Goal: Transaction & Acquisition: Download file/media

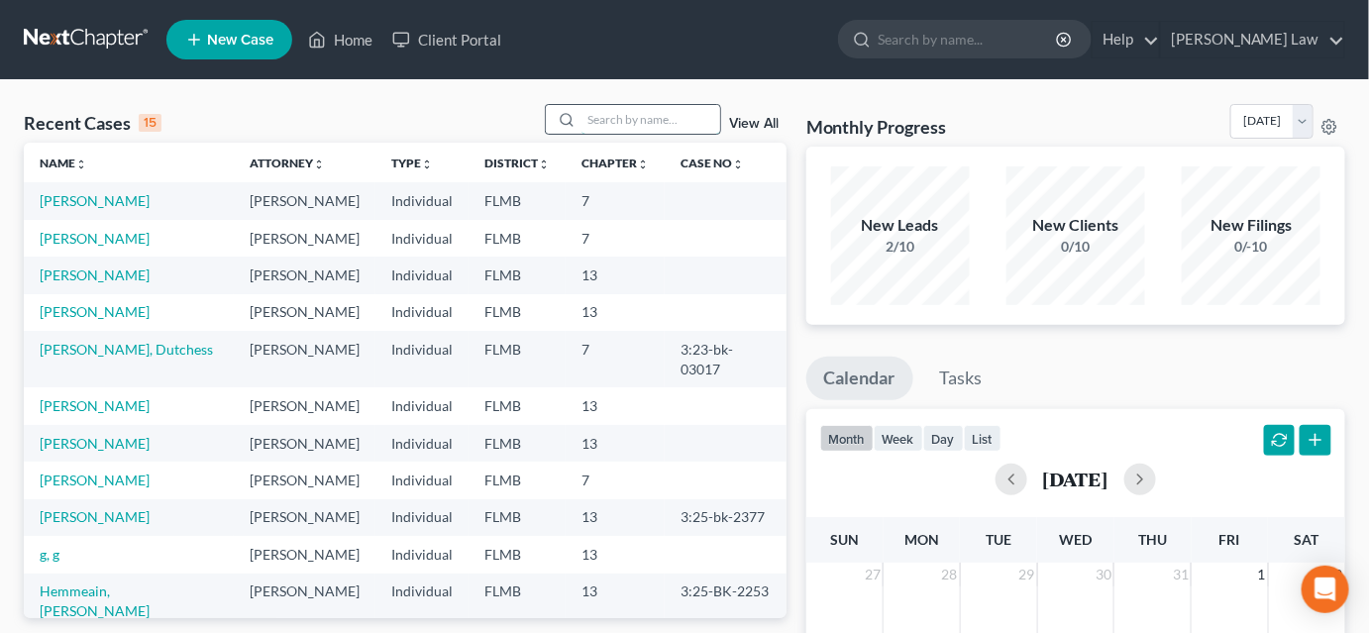
click at [599, 114] on input "search" at bounding box center [650, 119] width 139 height 29
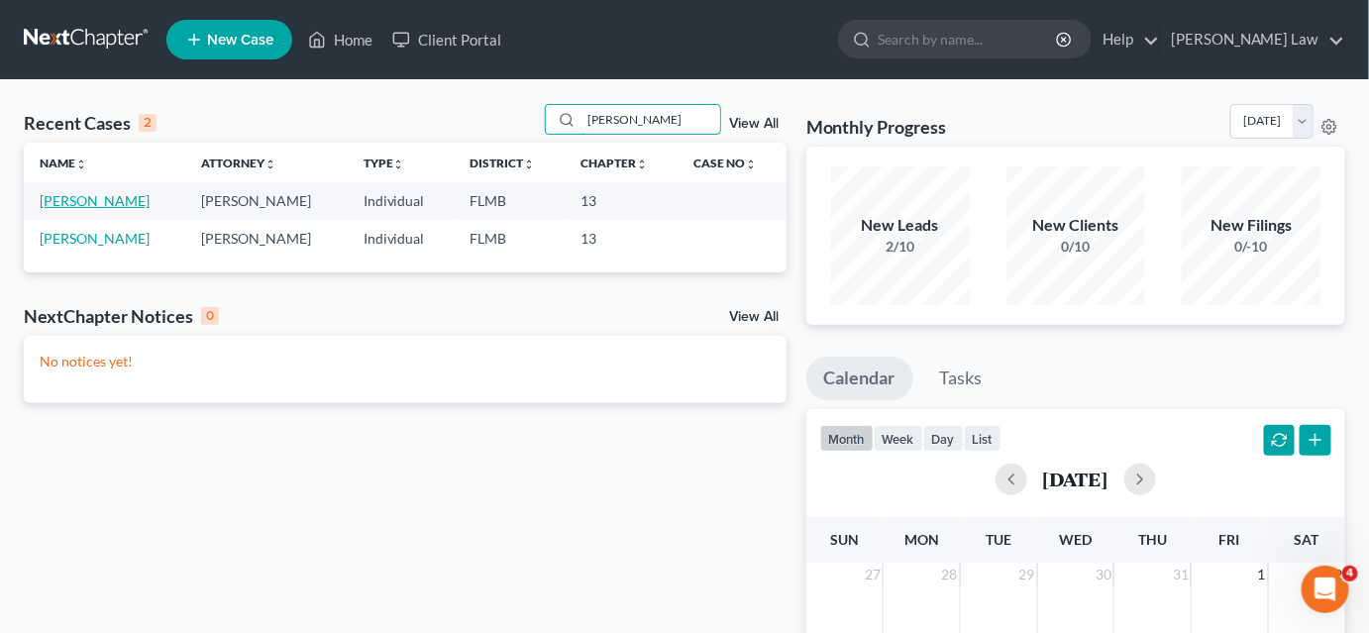
type input "[PERSON_NAME]"
click at [107, 200] on link "[PERSON_NAME]" at bounding box center [95, 200] width 110 height 17
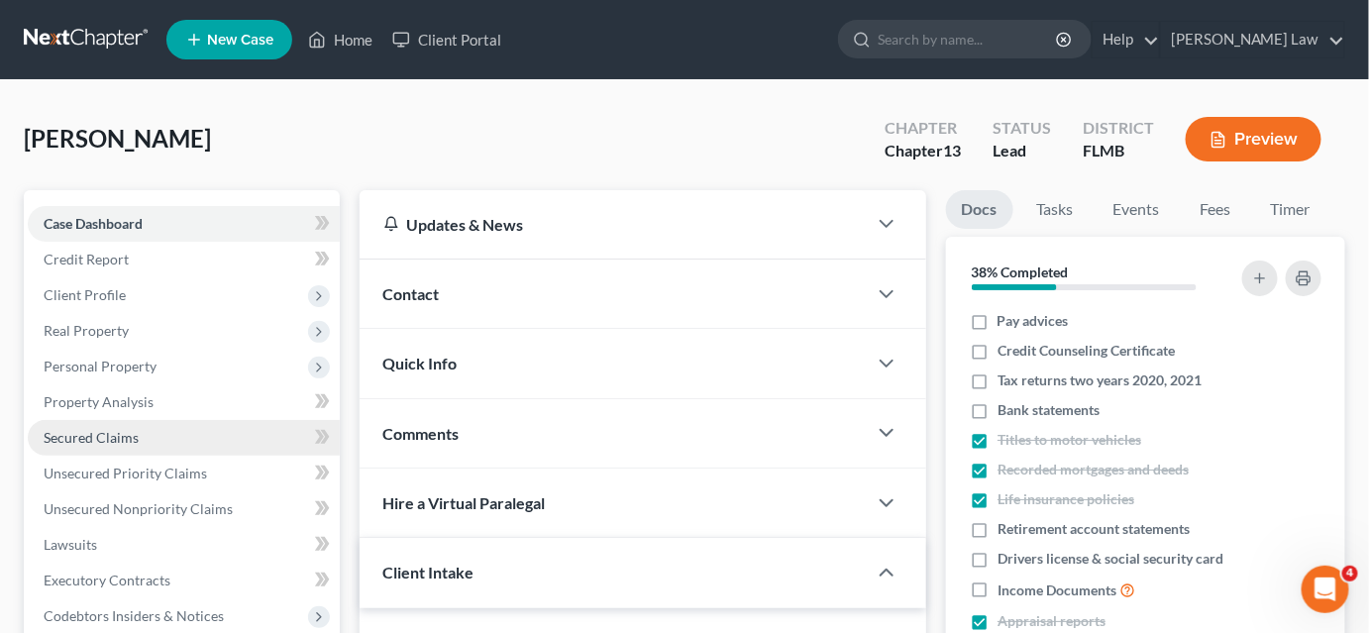
click at [143, 440] on link "Secured Claims" at bounding box center [184, 438] width 312 height 36
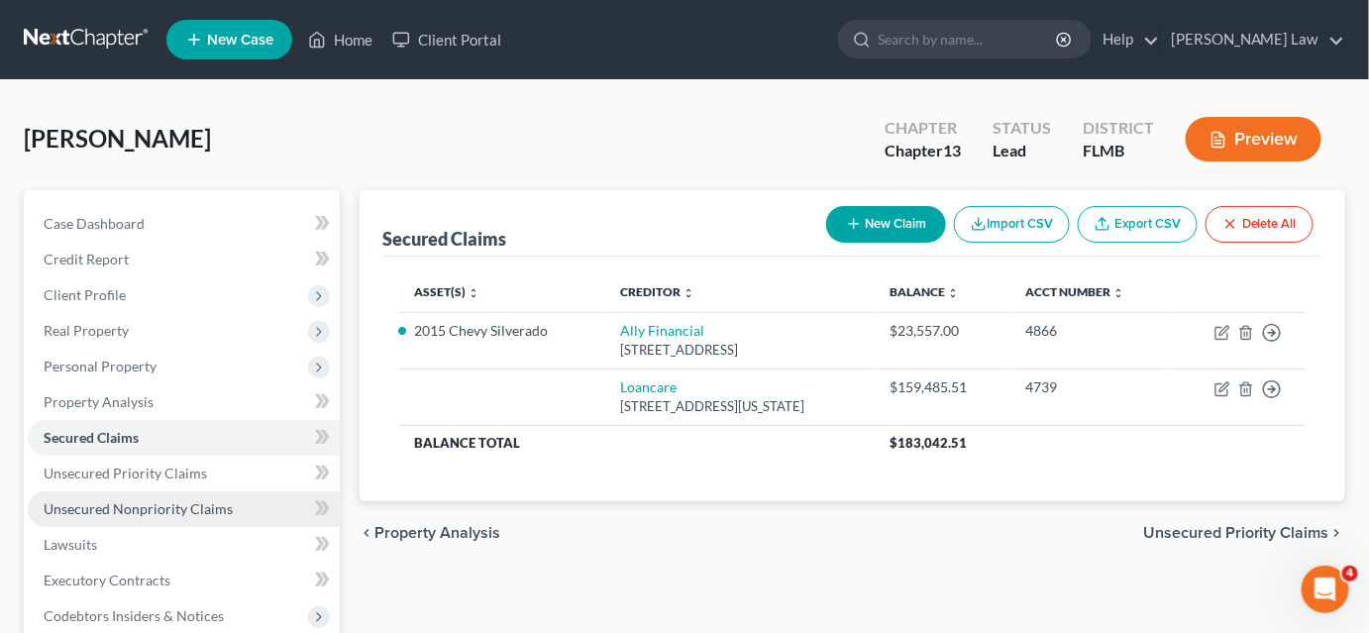
click at [148, 497] on link "Unsecured Nonpriority Claims" at bounding box center [184, 509] width 312 height 36
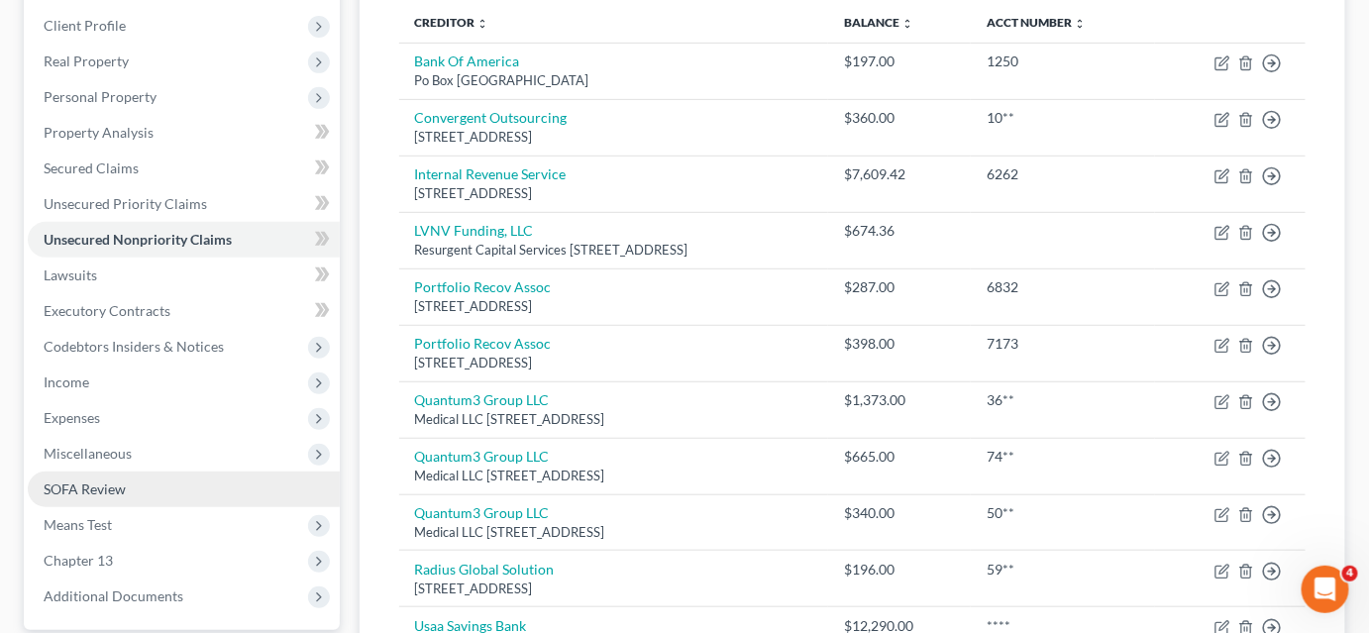
scroll to position [565, 0]
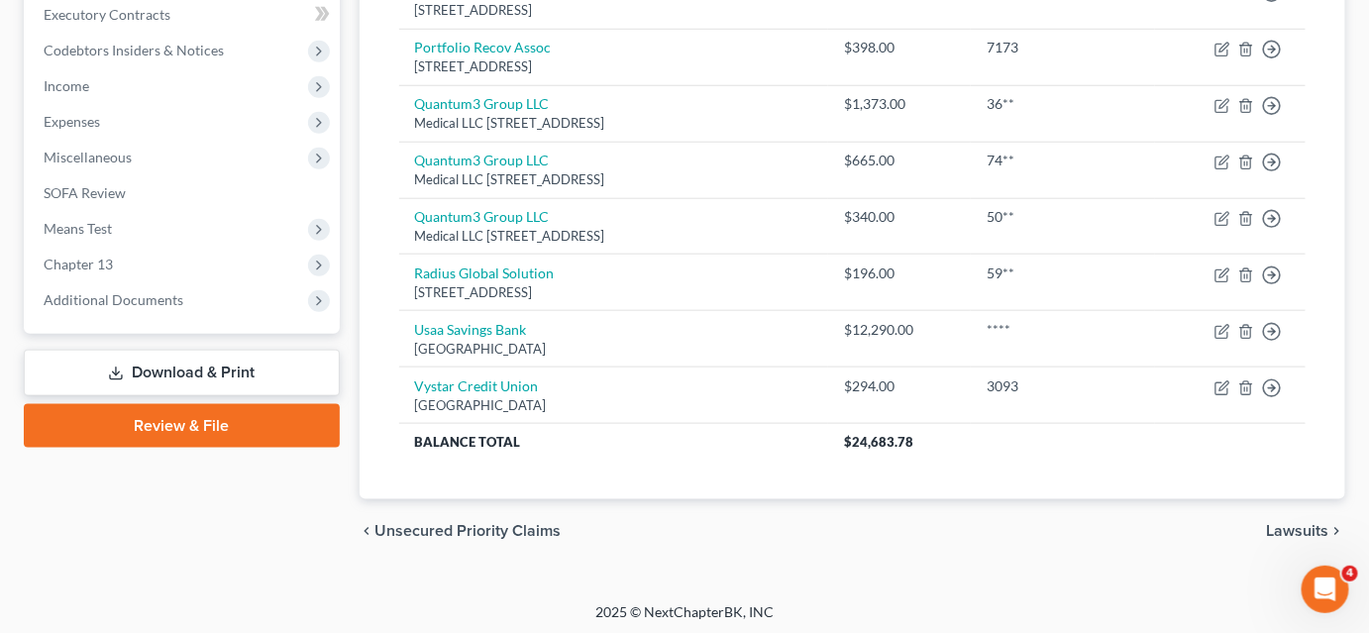
click at [230, 380] on link "Download & Print" at bounding box center [182, 373] width 316 height 47
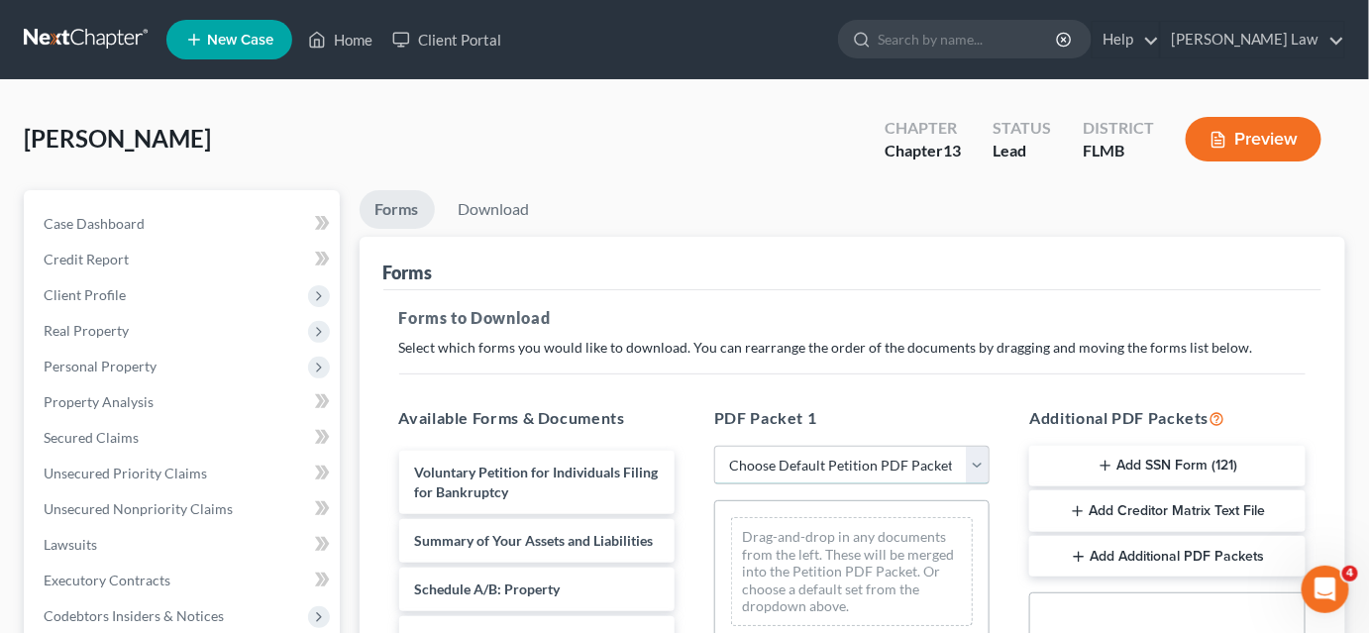
click at [749, 470] on select "Choose Default Petition PDF Packet Complete Bankruptcy Petition (all forms and …" at bounding box center [851, 466] width 275 height 40
select select "1"
click at [714, 446] on select "Choose Default Petition PDF Packet Complete Bankruptcy Petition (all forms and …" at bounding box center [851, 466] width 275 height 40
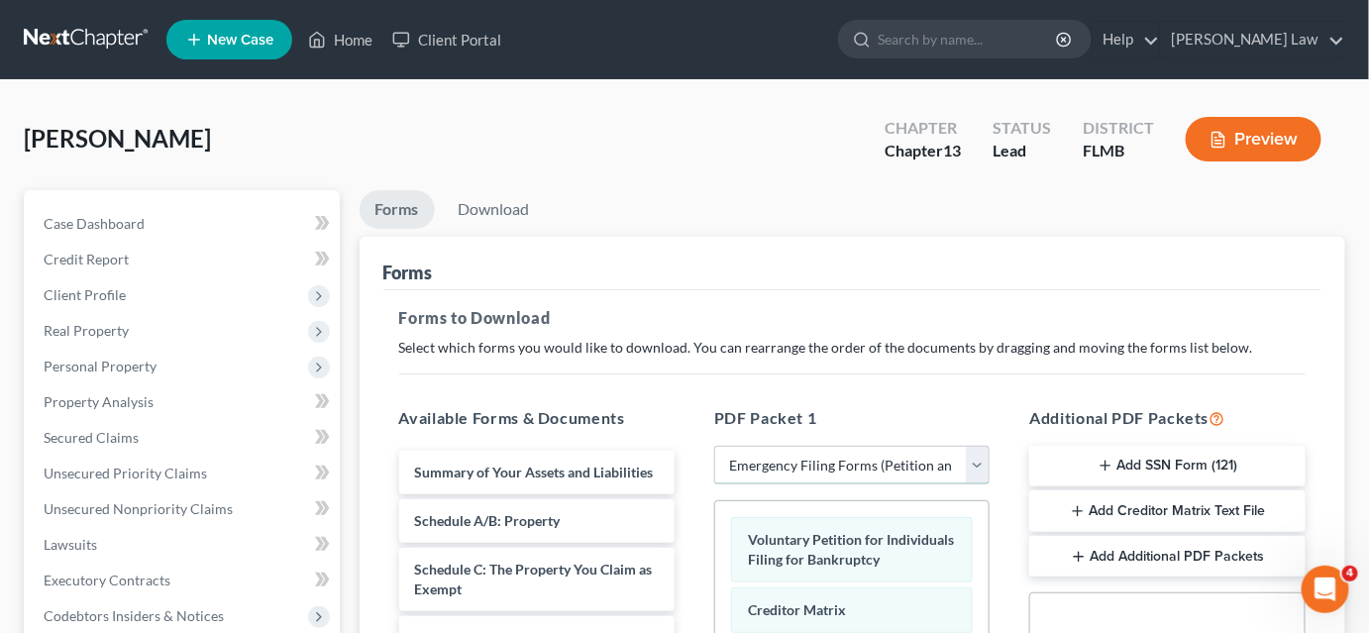
scroll to position [269, 0]
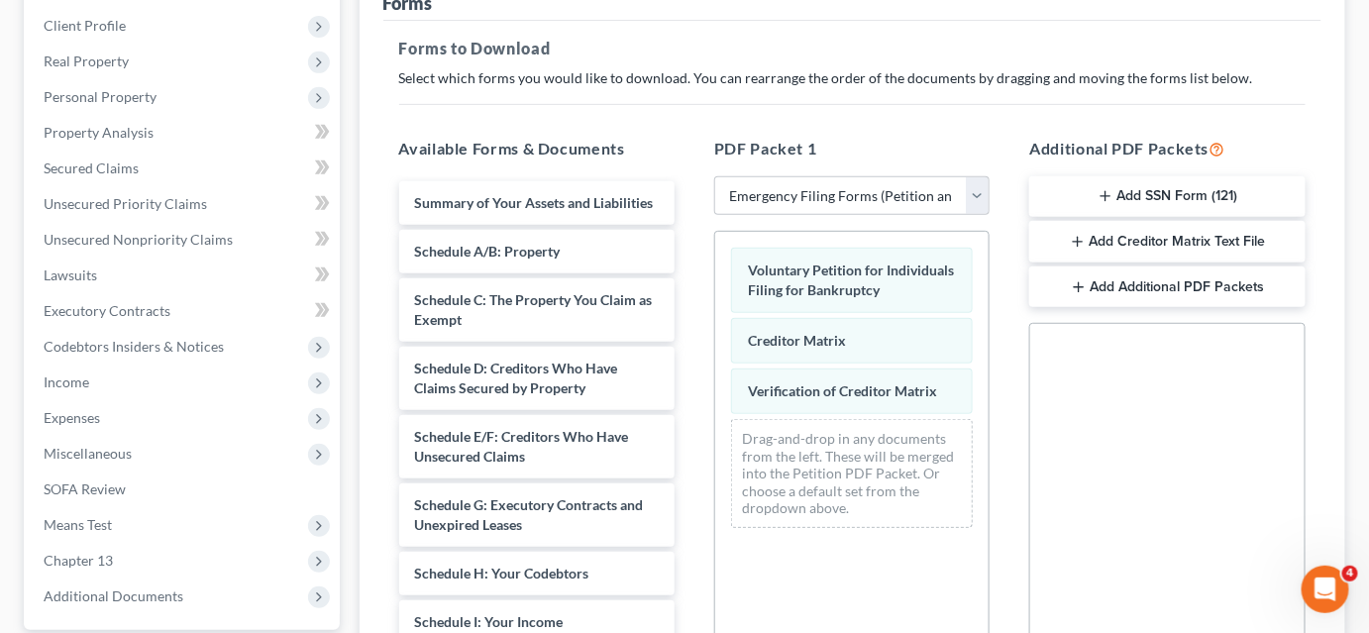
click at [1103, 192] on icon "button" at bounding box center [1105, 196] width 16 height 16
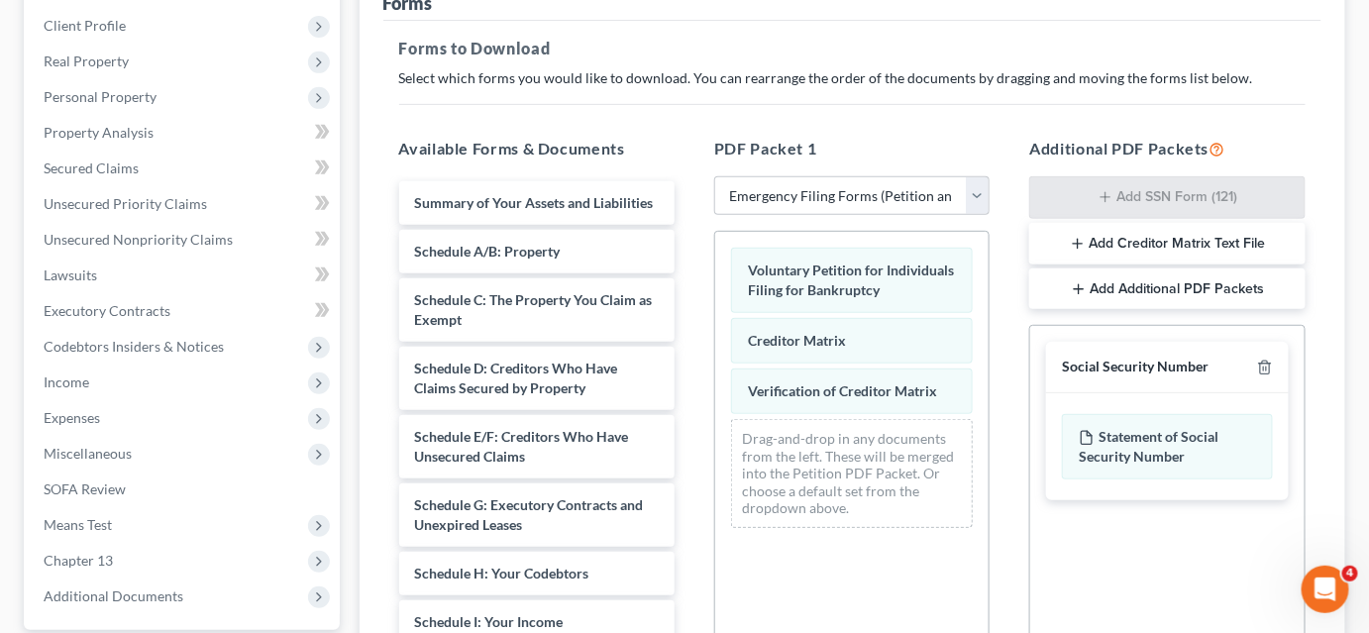
click at [1096, 234] on button "Add Creditor Matrix Text File" at bounding box center [1166, 244] width 275 height 42
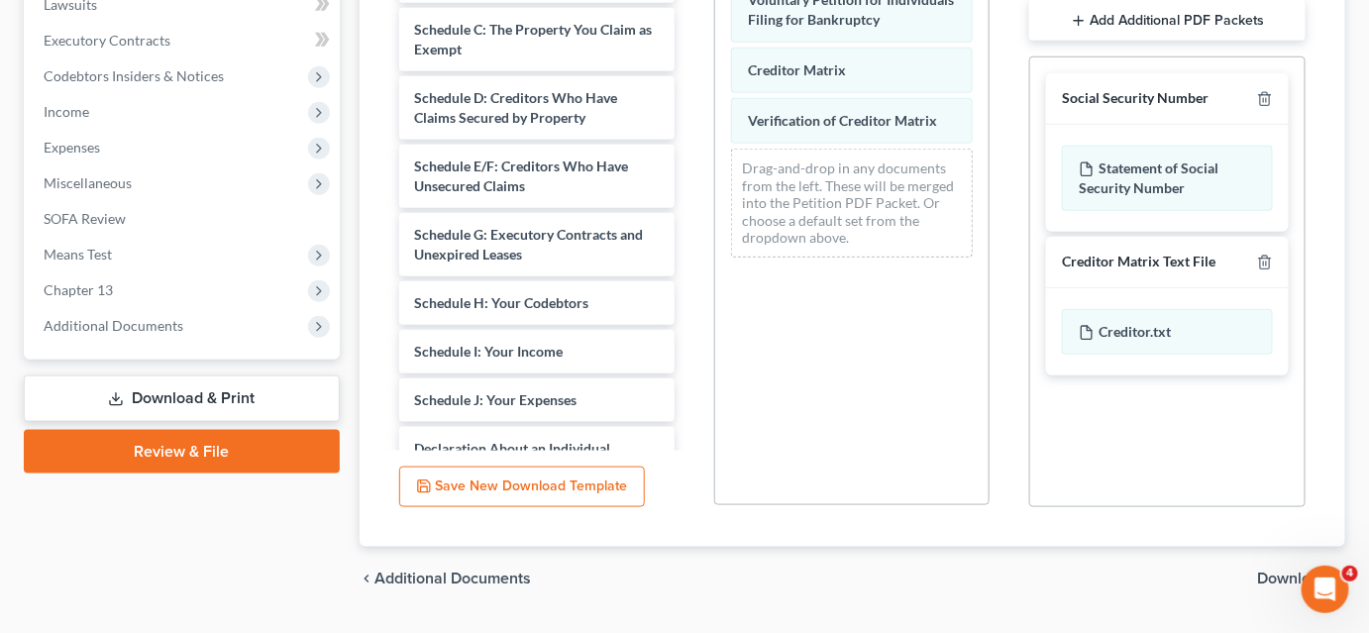
click at [1268, 573] on span "Download" at bounding box center [1293, 578] width 71 height 16
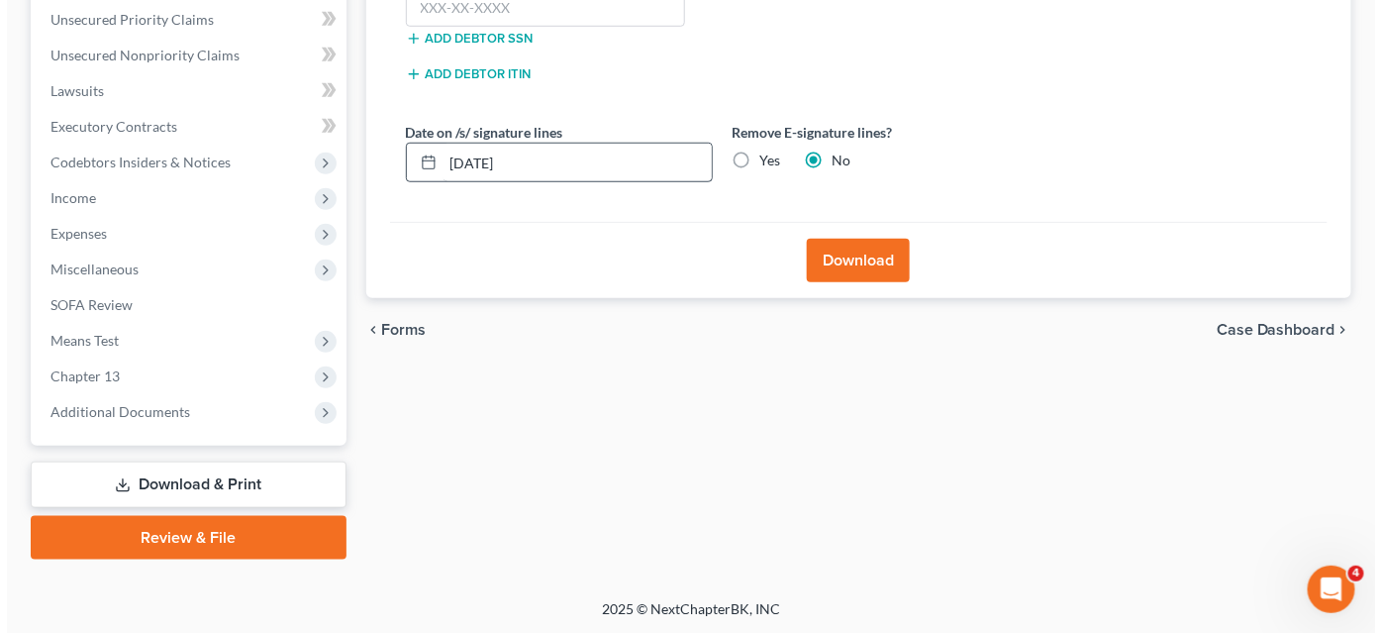
scroll to position [273, 0]
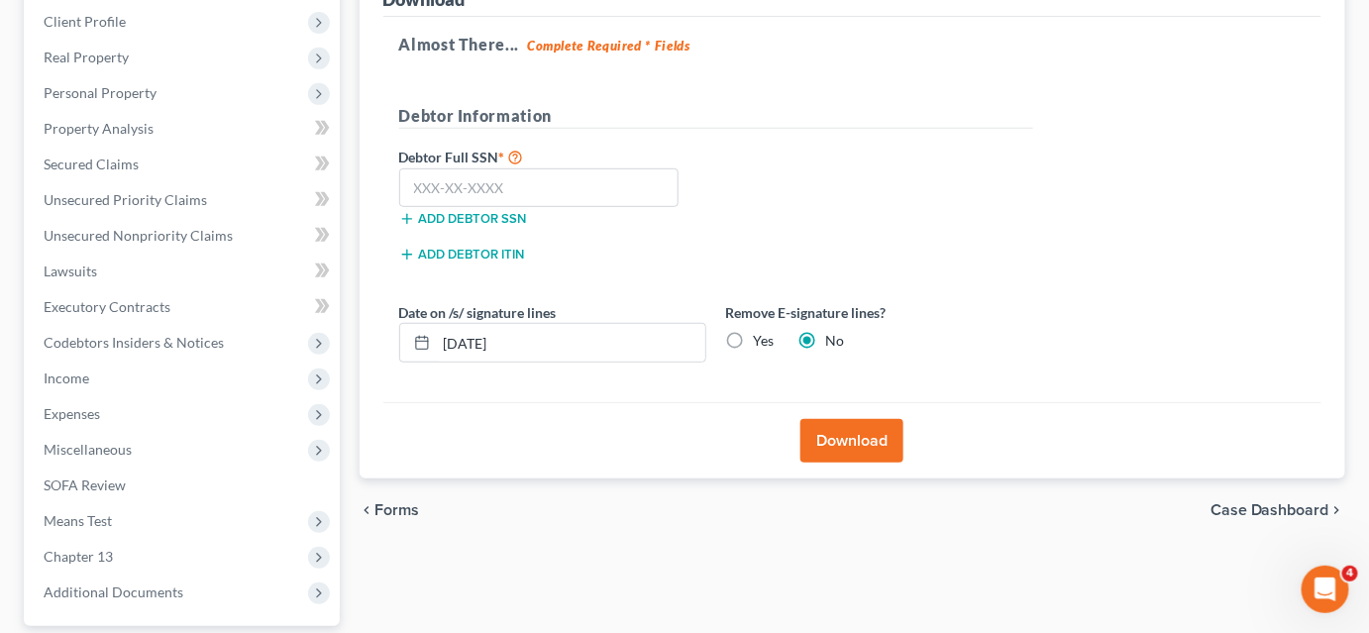
click at [754, 342] on label "Yes" at bounding box center [764, 341] width 21 height 20
click at [762, 342] on input "Yes" at bounding box center [768, 337] width 13 height 13
radio input "true"
radio input "false"
click at [496, 174] on input "text" at bounding box center [539, 188] width 280 height 40
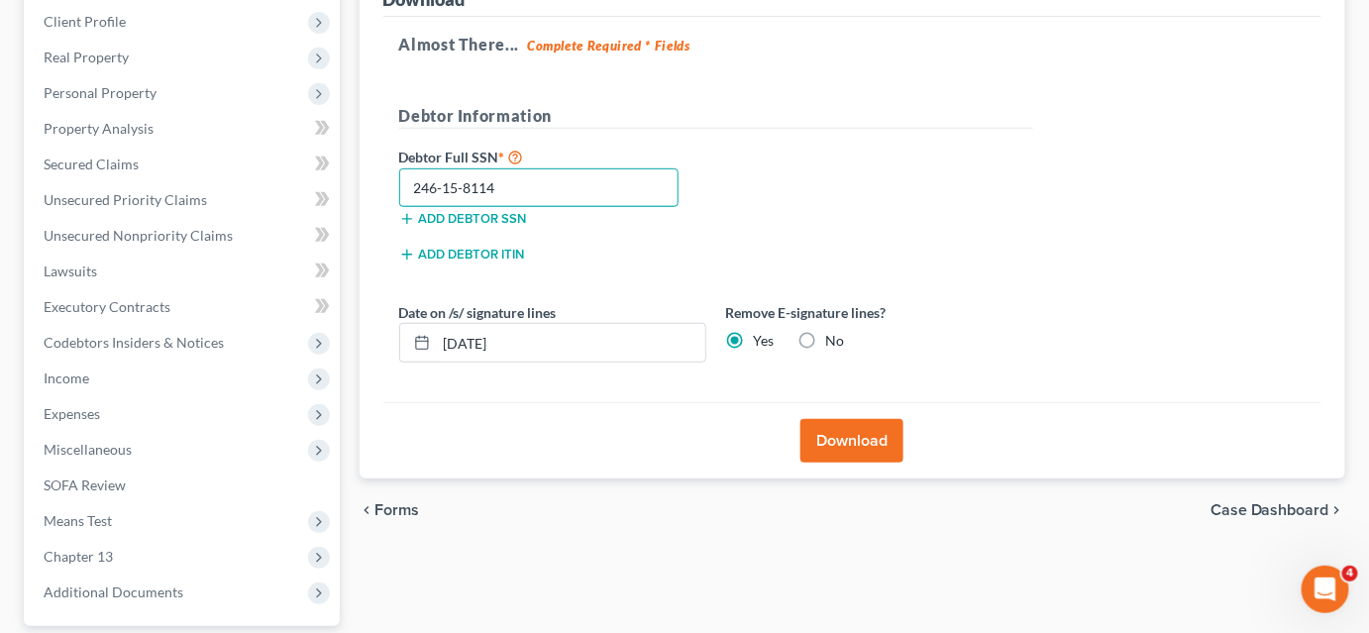
type input "246-15-8114"
click at [863, 443] on button "Download" at bounding box center [851, 441] width 103 height 44
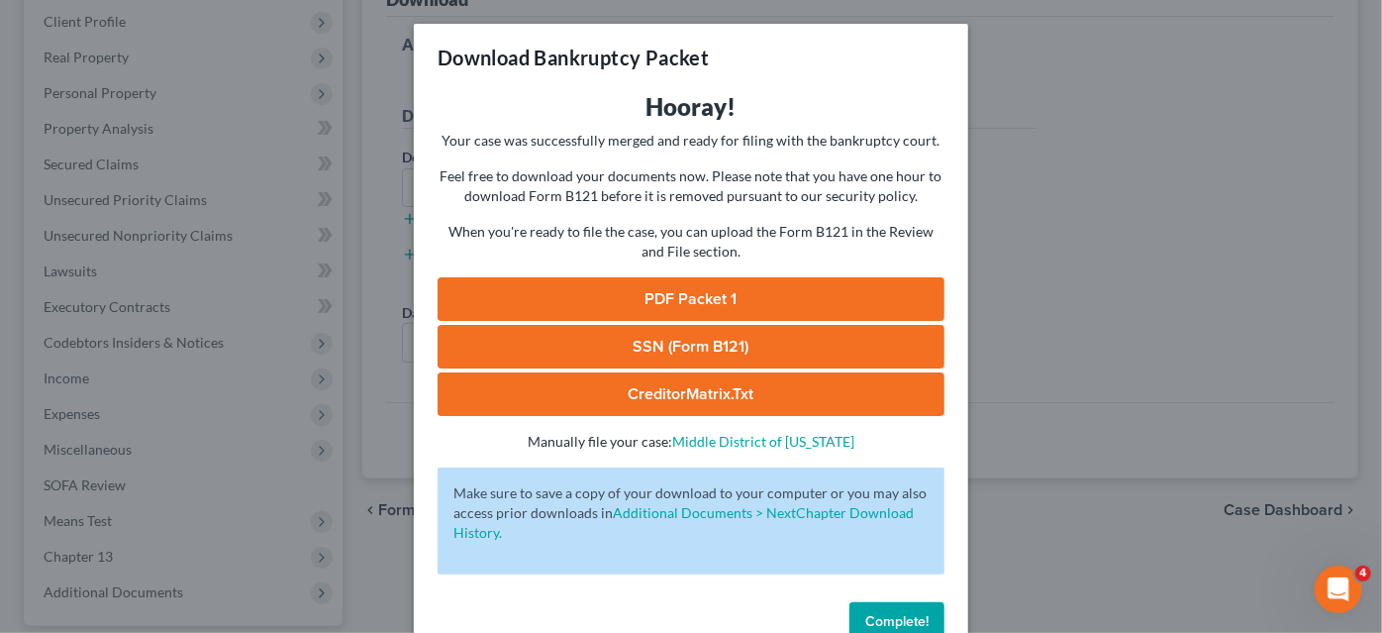
click at [713, 305] on link "PDF Packet 1" at bounding box center [691, 299] width 507 height 44
click at [665, 353] on link "SSN (Form B121)" at bounding box center [691, 347] width 507 height 44
click at [690, 400] on link "CreditorMatrix.txt" at bounding box center [691, 394] width 507 height 44
